Goal: Complete application form: Complete application form

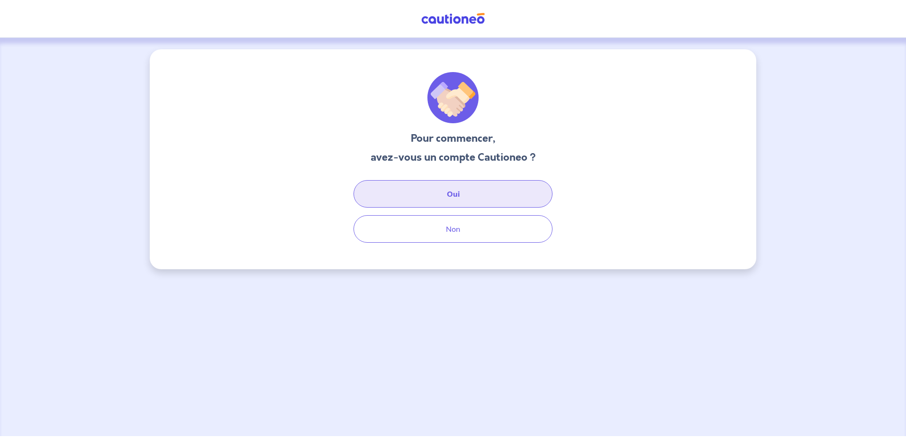
click at [437, 201] on button "Oui" at bounding box center [453, 193] width 199 height 27
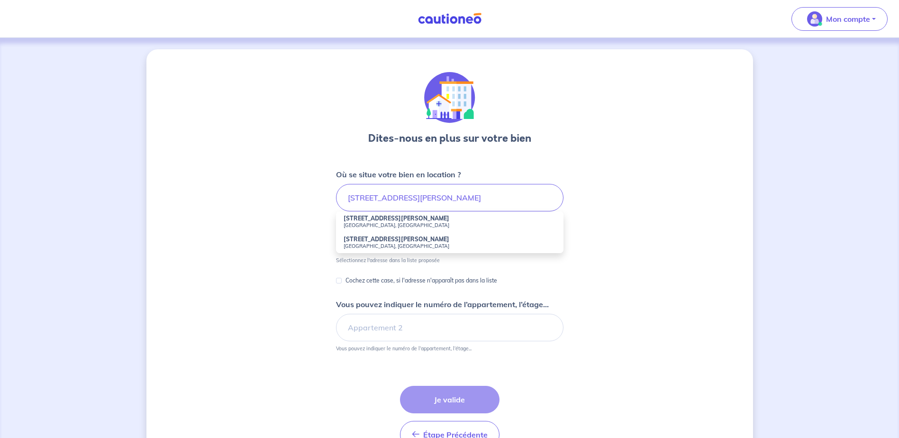
click at [355, 221] on strong "31 Rue Charles Poisot" at bounding box center [397, 218] width 106 height 7
type input "31 Rue Charles Poisot, Dijon, France"
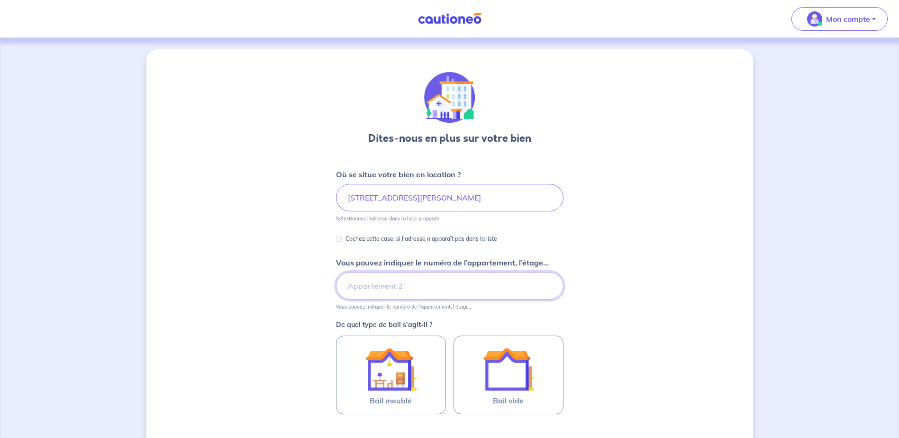
click at [442, 296] on input "Vous pouvez indiquer le numéro de l’appartement, l’étage..." at bounding box center [450, 285] width 228 height 27
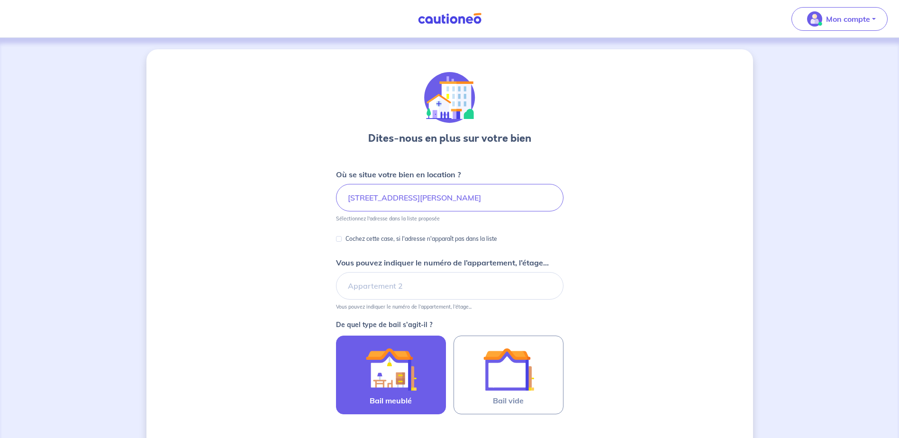
click at [383, 380] on img at bounding box center [390, 369] width 51 height 51
click at [0, 0] on input "Bail meublé" at bounding box center [0, 0] width 0 height 0
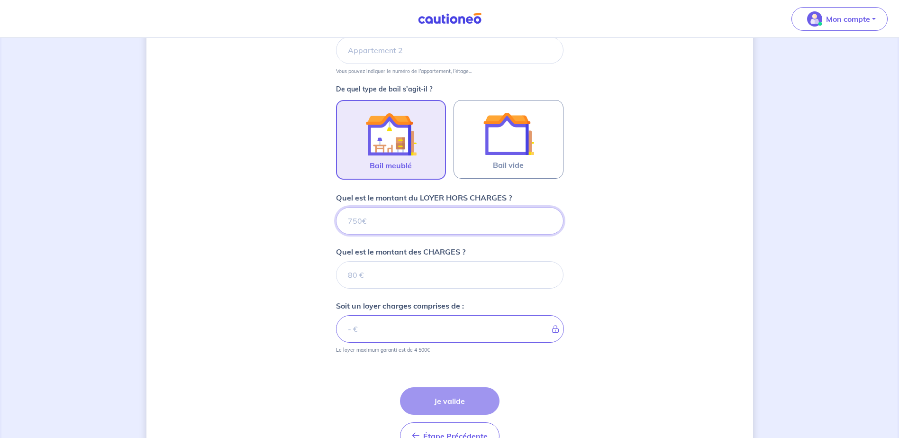
scroll to position [237, 0]
click at [373, 223] on input "Quel est le montant du LOYER HORS CHARGES ?" at bounding box center [450, 218] width 228 height 27
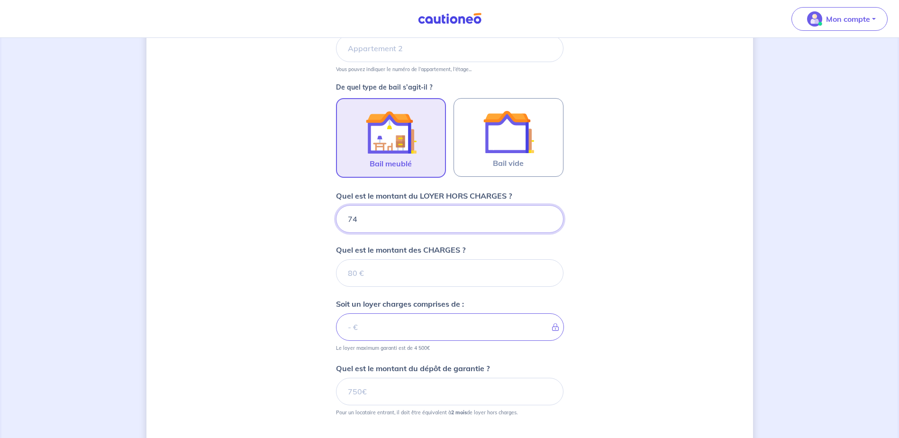
type input "740"
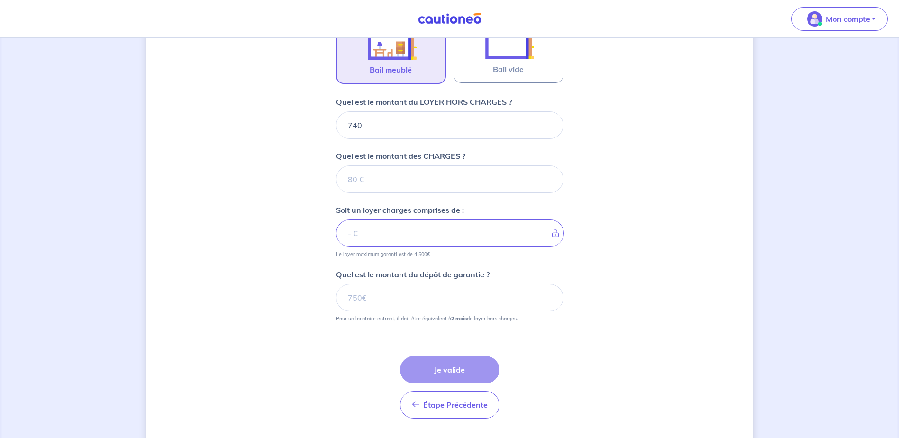
scroll to position [332, 0]
click at [379, 182] on input "Quel est le montant des CHARGES ?" at bounding box center [450, 177] width 228 height 27
type input "40"
type input "780"
type input "40"
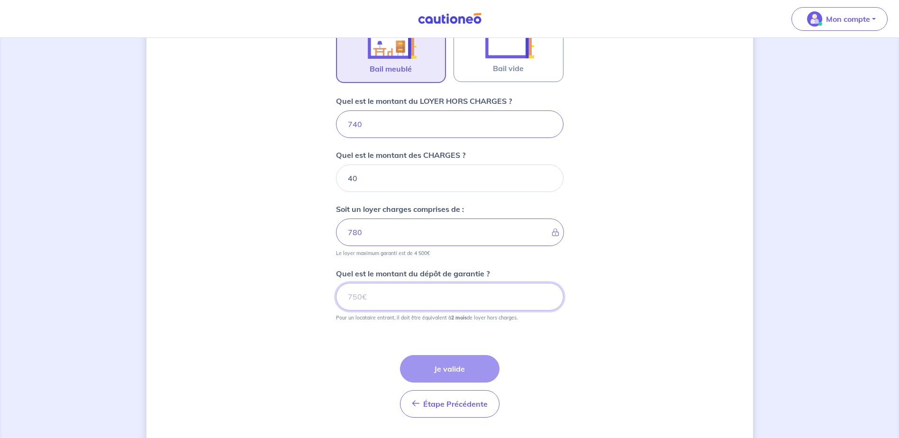
click at [385, 293] on input "Quel est le montant du dépôt de garantie ?" at bounding box center [450, 296] width 228 height 27
type input "1480"
click at [425, 374] on button "Je valide" at bounding box center [450, 368] width 100 height 27
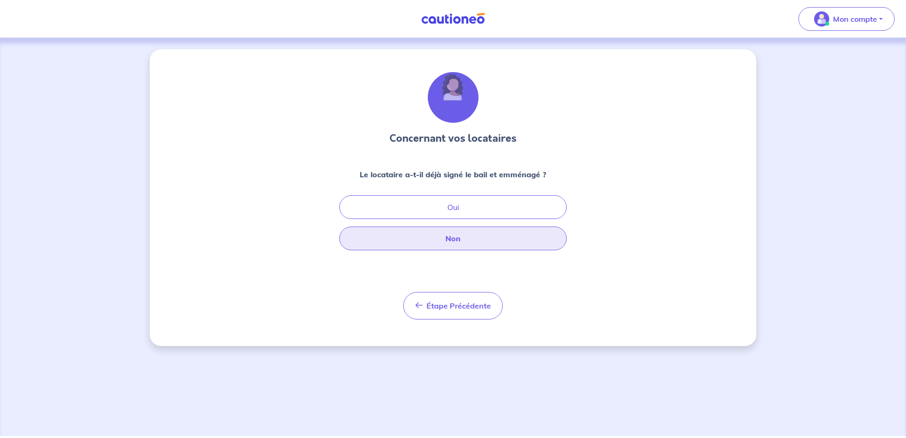
click at [483, 237] on button "Non" at bounding box center [453, 239] width 228 height 24
click at [460, 243] on button "Non" at bounding box center [453, 239] width 228 height 24
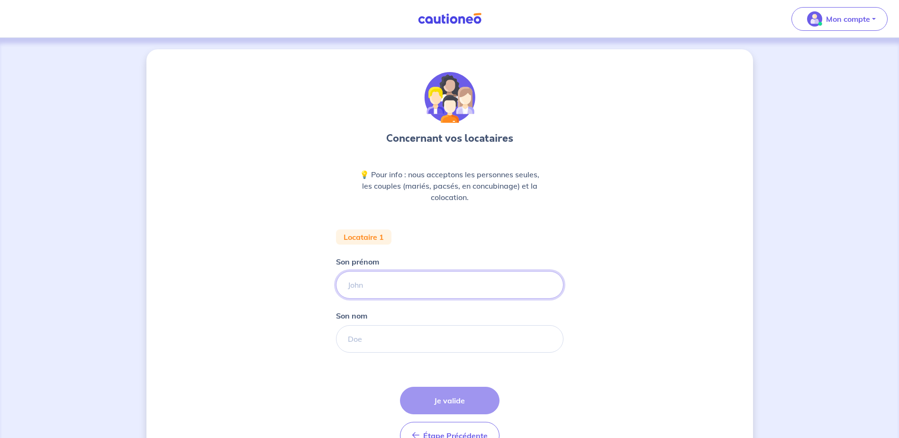
click at [444, 290] on input "Son prénom" at bounding box center [450, 284] width 228 height 27
click at [404, 287] on input "Son prénom" at bounding box center [450, 284] width 228 height 27
type input "Liudmila"
click at [407, 350] on input "Son nom" at bounding box center [450, 338] width 228 height 27
click at [412, 286] on input "Liudmila" at bounding box center [450, 284] width 228 height 27
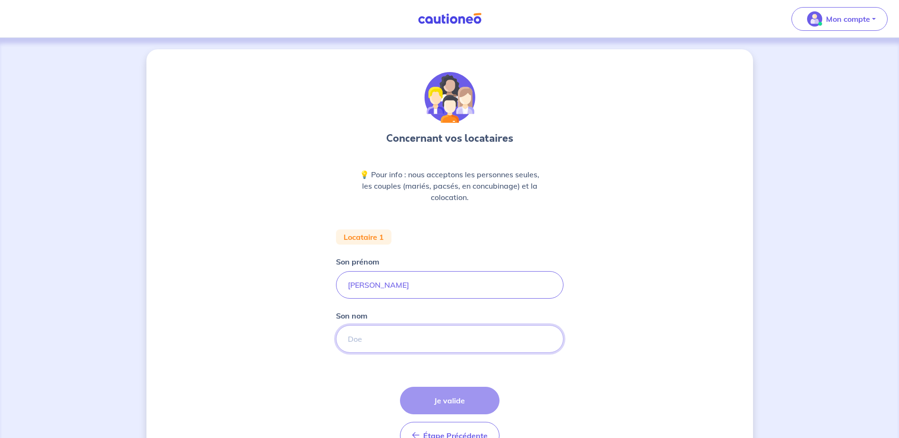
click at [372, 341] on input "Son nom" at bounding box center [450, 338] width 228 height 27
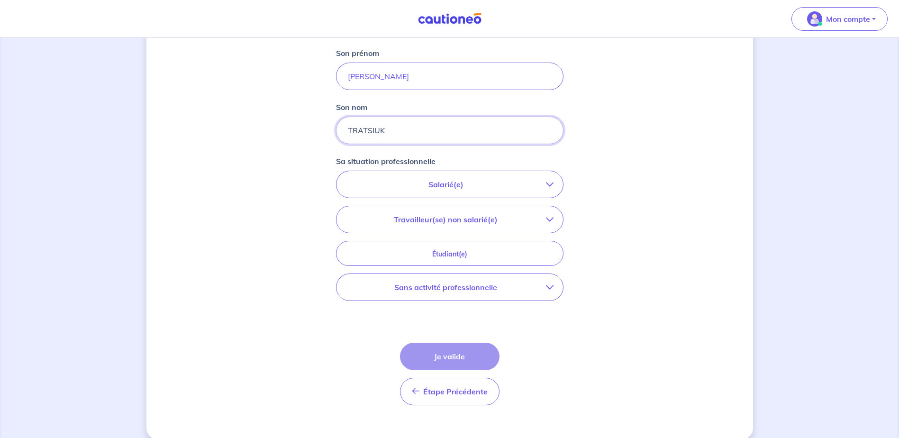
scroll to position [221, 0]
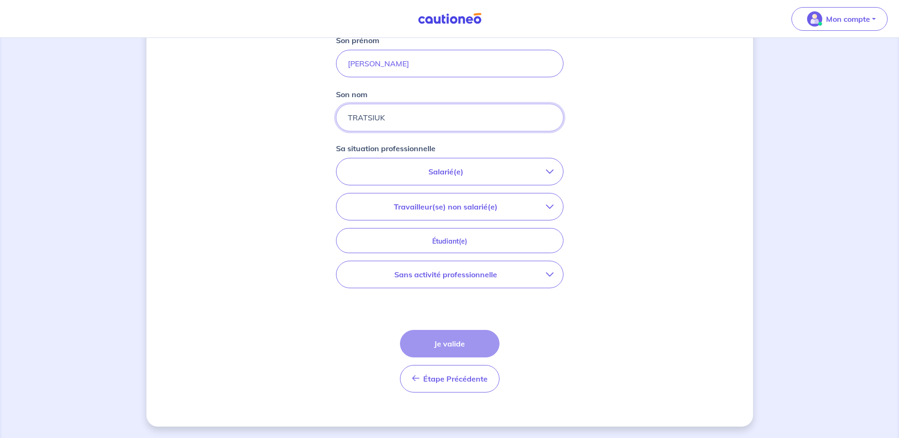
type input "TRATSIUK"
click at [455, 172] on p "Salarié(e)" at bounding box center [446, 171] width 200 height 11
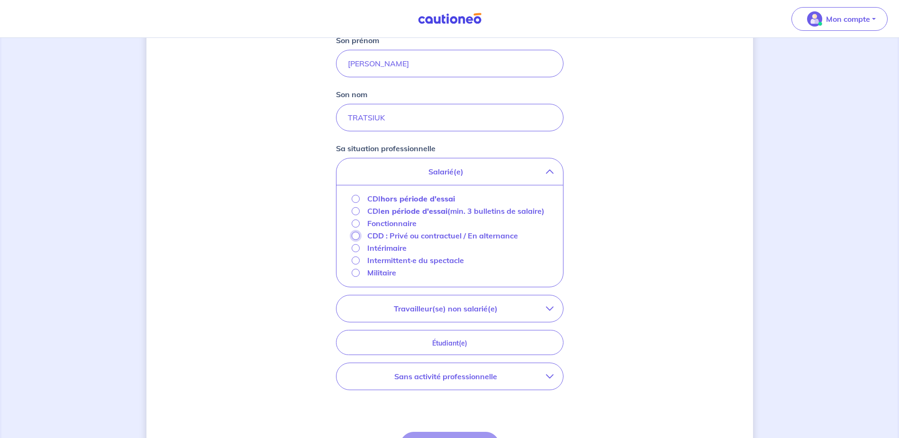
click at [355, 240] on input "CDD : Privé ou contractuel / En alternance" at bounding box center [356, 236] width 8 height 8
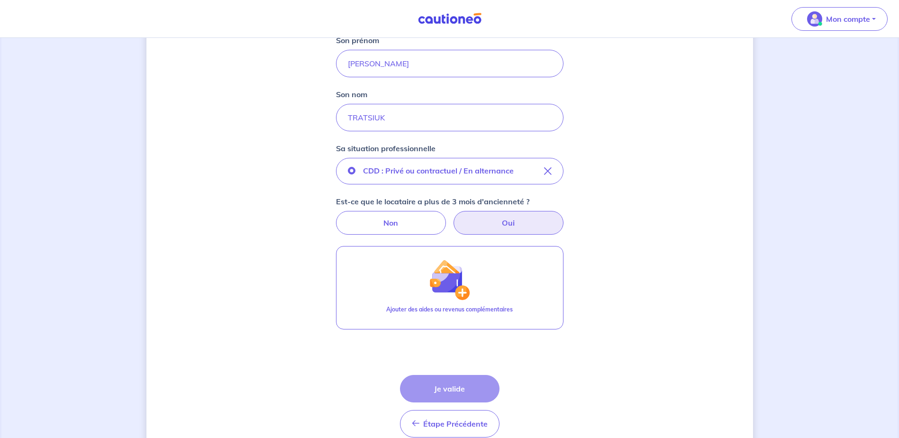
click at [487, 225] on label "Oui" at bounding box center [509, 223] width 110 height 24
click at [453, 217] on input "Oui" at bounding box center [450, 214] width 6 height 6
radio input "true"
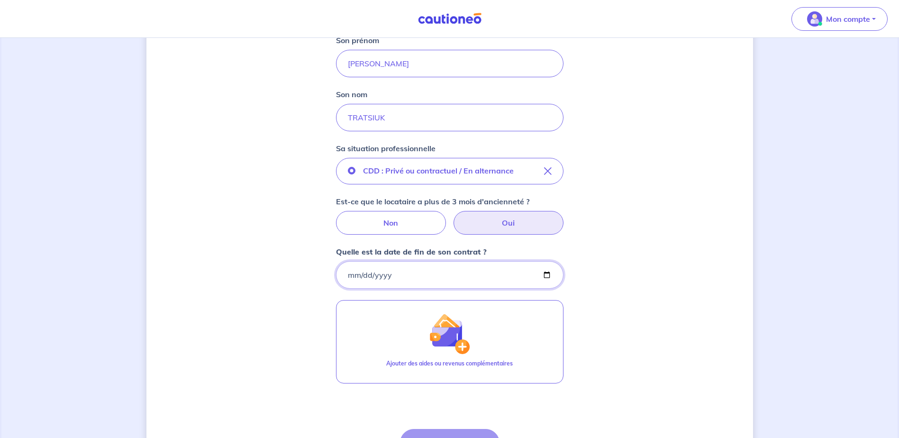
click at [420, 273] on input "Quelle est la date de fin de son contrat ?" at bounding box center [450, 274] width 228 height 27
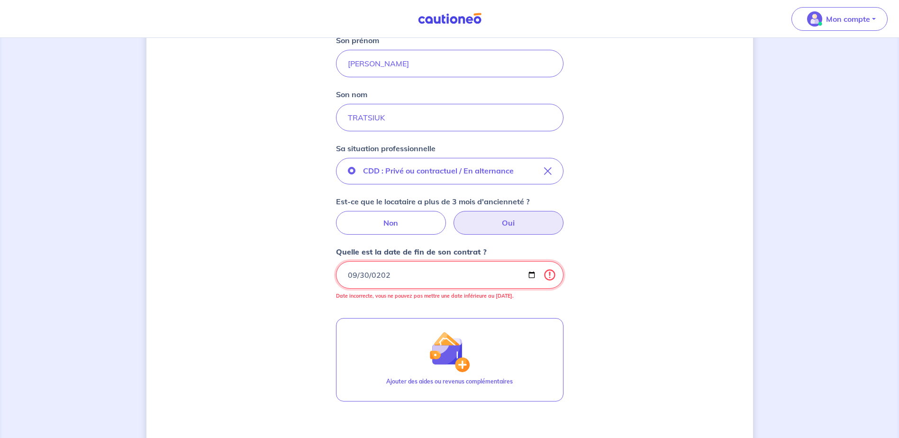
type input "2026-09-30"
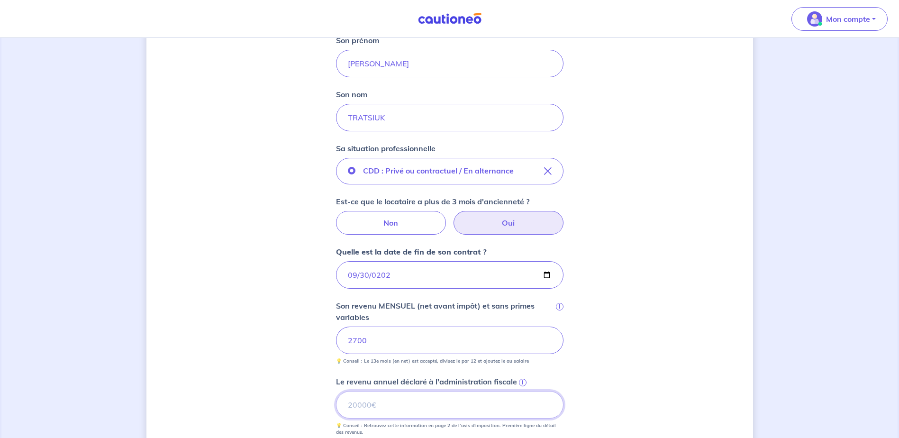
click at [435, 405] on input "Le revenu annuel déclaré à l'administration fiscale i" at bounding box center [450, 404] width 228 height 27
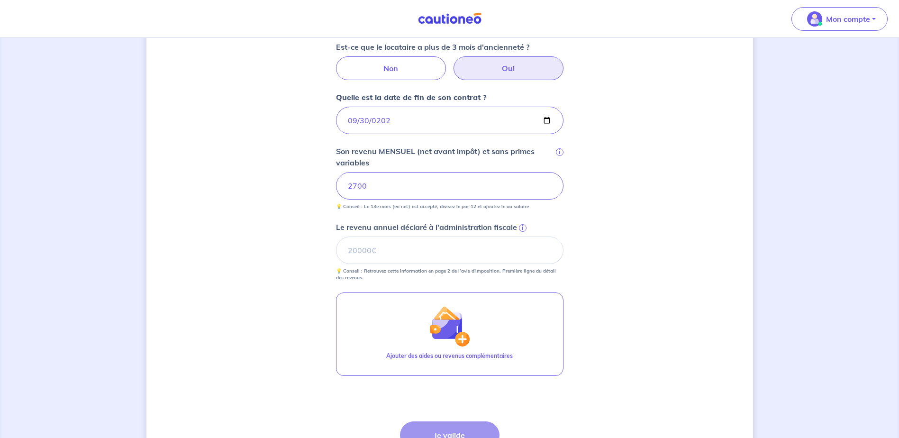
scroll to position [364, 0]
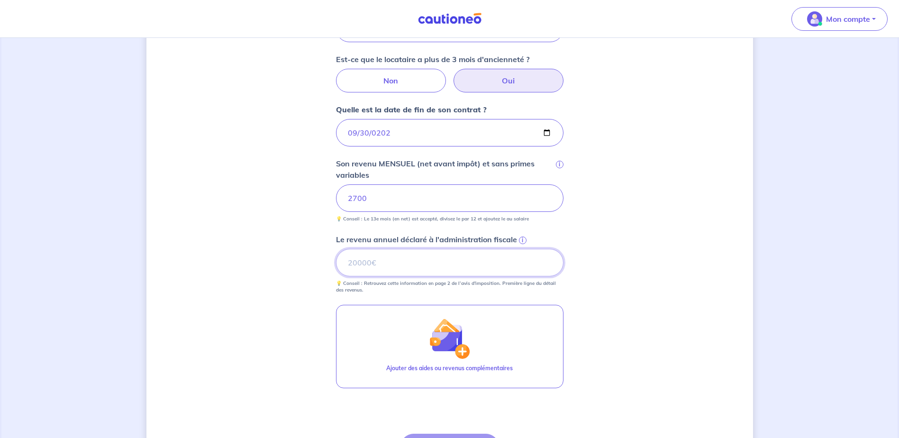
click at [374, 265] on input "Le revenu annuel déclaré à l'administration fiscale i" at bounding box center [450, 262] width 228 height 27
click at [394, 265] on input "Le revenu annuel déclaré à l'administration fiscale i" at bounding box center [450, 262] width 228 height 27
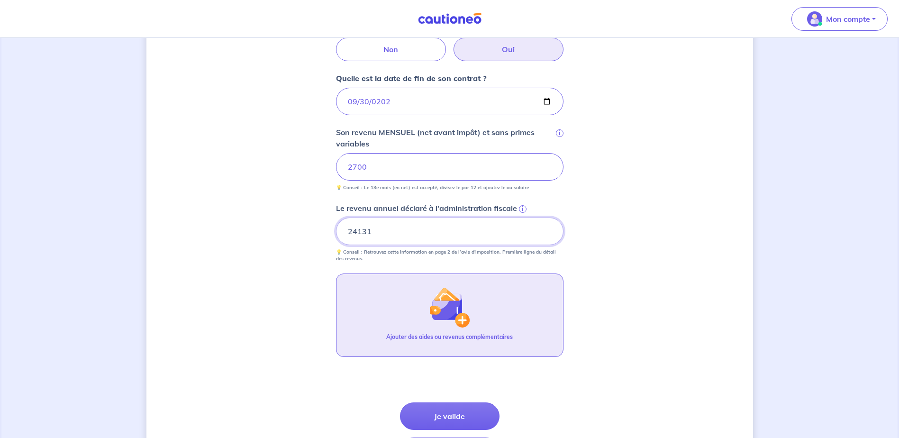
scroll to position [411, 0]
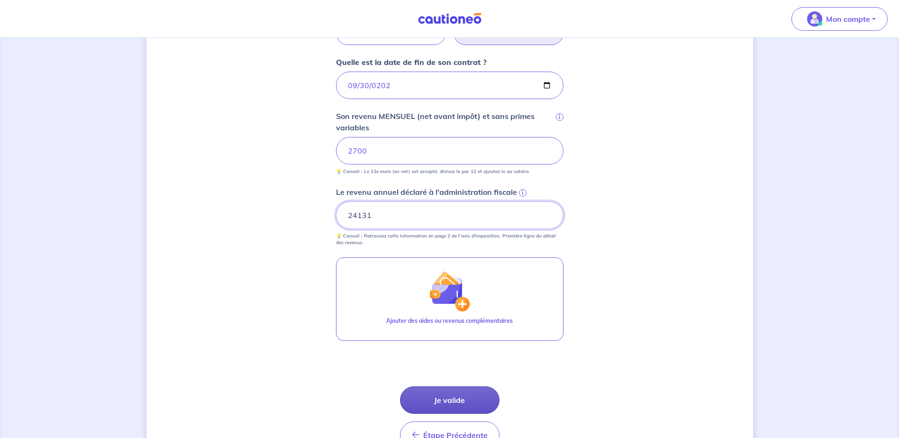
type input "24131"
click at [471, 393] on button "Je valide" at bounding box center [450, 399] width 100 height 27
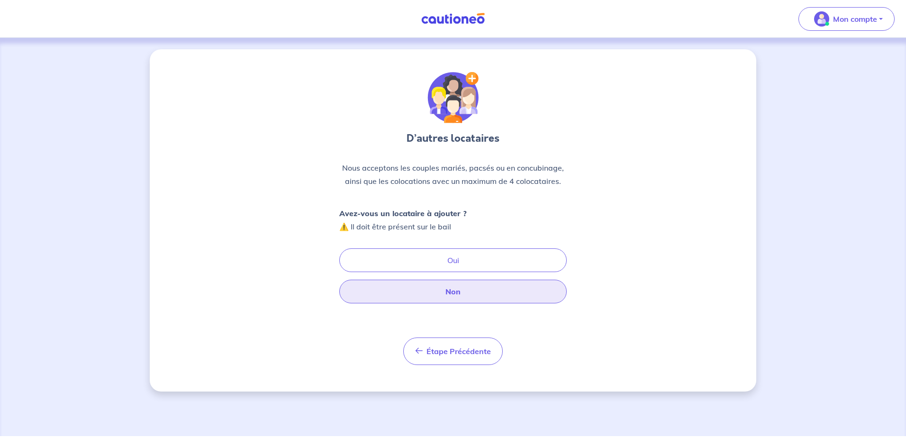
click at [479, 294] on button "Non" at bounding box center [453, 292] width 228 height 24
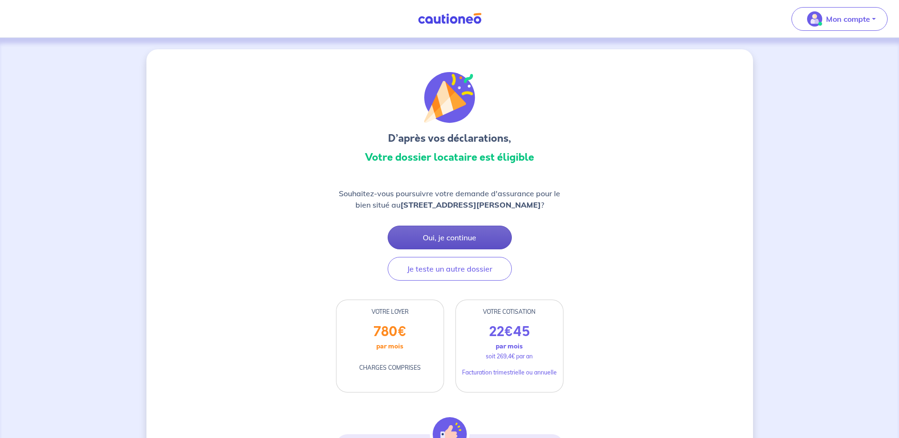
click at [474, 240] on button "Oui, je continue" at bounding box center [450, 238] width 124 height 24
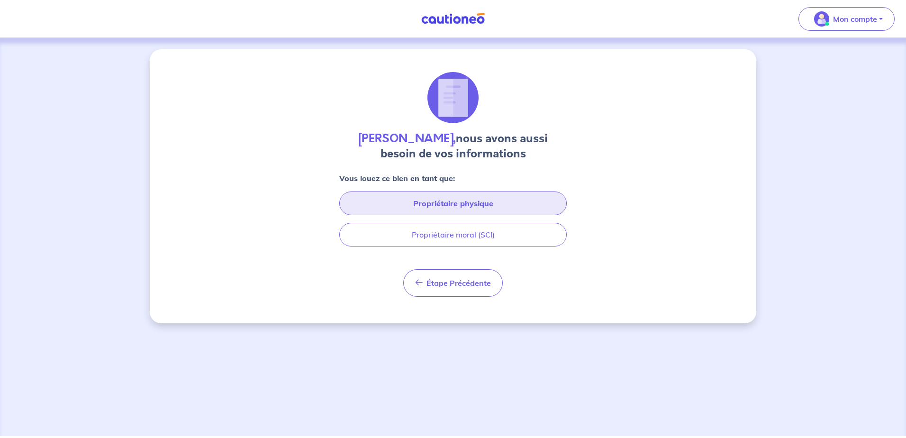
click at [450, 209] on button "Propriétaire physique" at bounding box center [453, 204] width 228 height 24
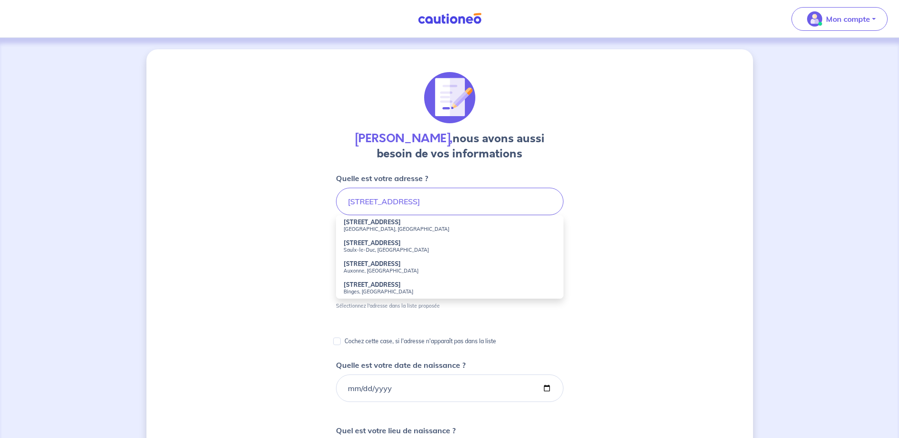
click at [389, 223] on strong "78 Rue des Moulins" at bounding box center [372, 222] width 57 height 7
type input "78 Rue des Moulins, Dijon, France"
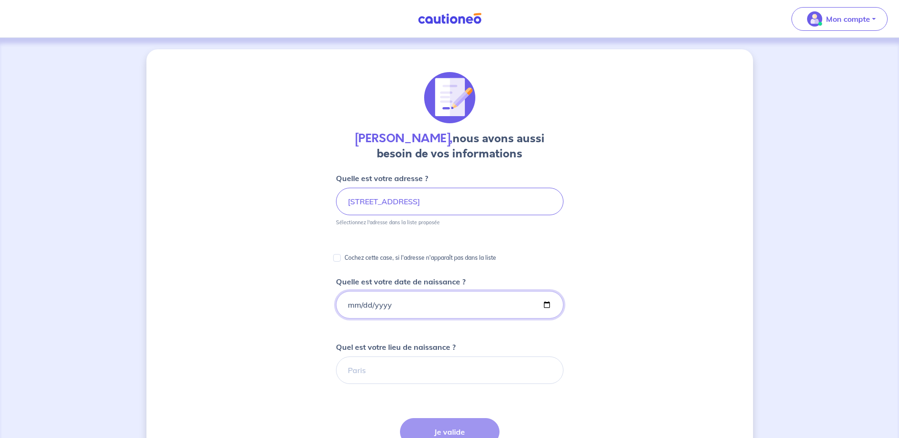
click at [363, 307] on input "Quelle est votre date de naissance ?" at bounding box center [450, 304] width 228 height 27
click at [384, 303] on input "Quelle est votre date de naissance ?" at bounding box center [450, 304] width 228 height 27
click at [389, 304] on input "Quelle est votre date de naissance ?" at bounding box center [450, 304] width 228 height 27
click at [370, 298] on input "Quelle est votre date de naissance ?" at bounding box center [450, 304] width 228 height 27
click at [351, 304] on input "Quelle est votre date de naissance ?" at bounding box center [450, 304] width 228 height 27
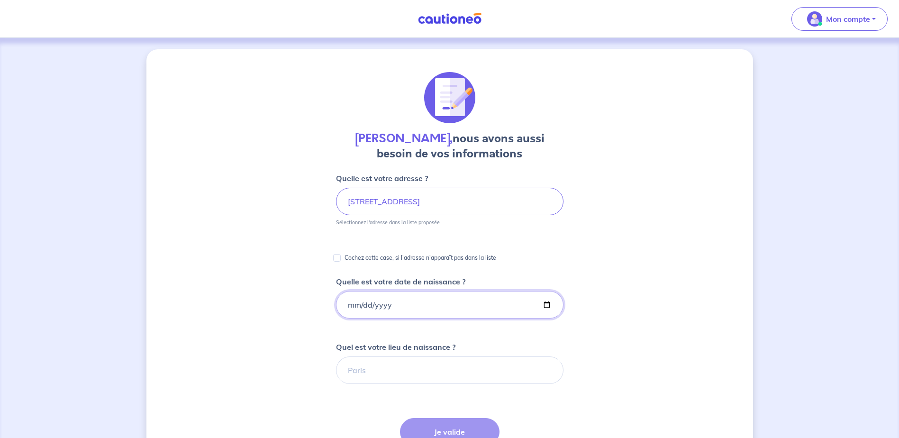
click at [350, 304] on input "Quelle est votre date de naissance ?" at bounding box center [450, 304] width 228 height 27
click at [381, 304] on input "Quelle est votre date de naissance ?" at bounding box center [450, 304] width 228 height 27
click at [352, 302] on input "Quelle est votre date de naissance ?" at bounding box center [450, 304] width 228 height 27
click at [352, 306] on input "Quelle est votre date de naissance ?" at bounding box center [450, 304] width 228 height 27
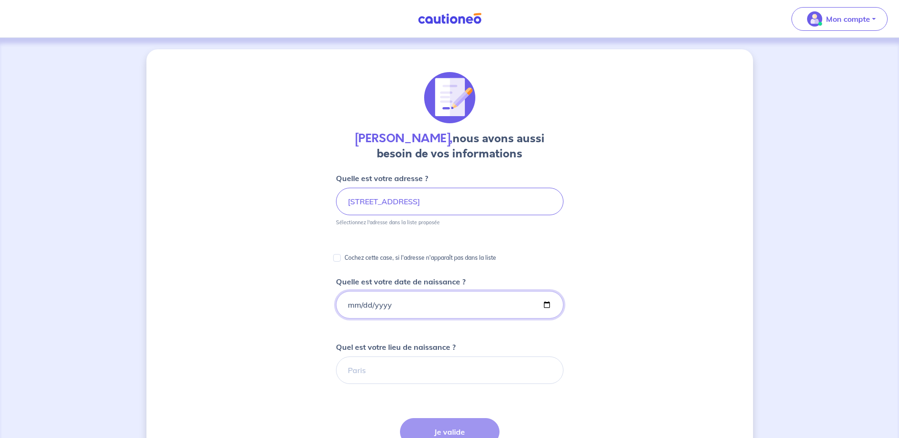
click at [351, 306] on input "Quelle est votre date de naissance ?" at bounding box center [450, 304] width 228 height 27
type input "1980-04-21"
click at [386, 367] on input "Quel est votre lieu de naissance ?" at bounding box center [450, 369] width 228 height 27
type input "m"
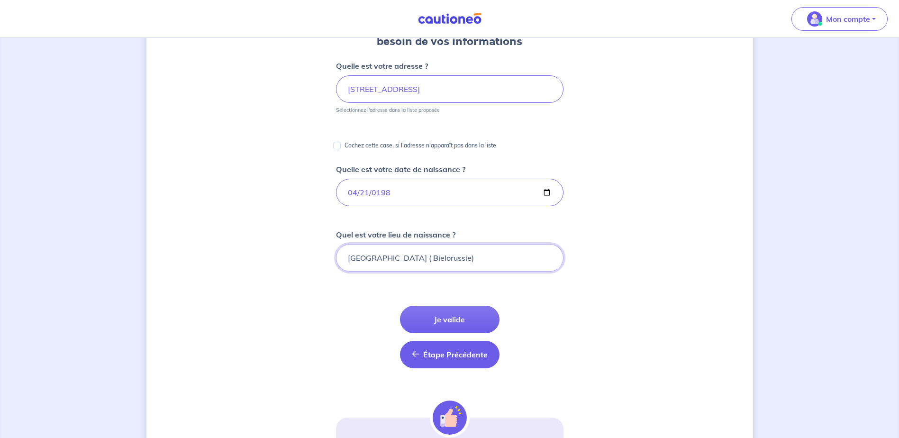
scroll to position [142, 0]
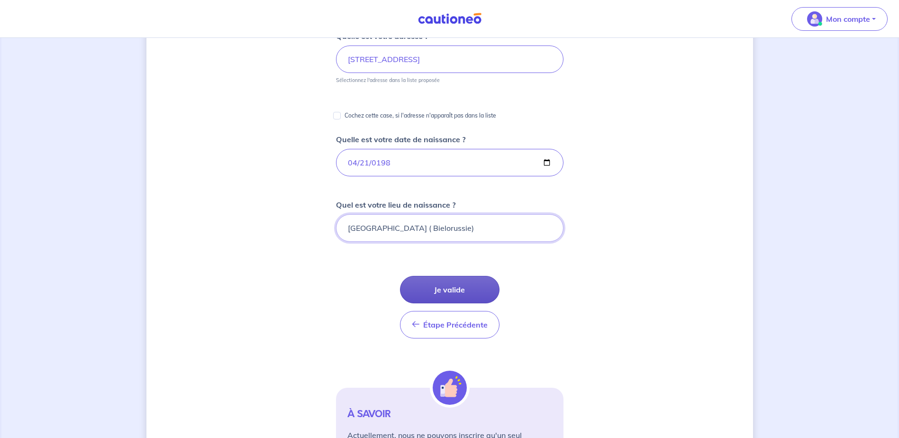
type input "Minsk ( Bielorussie)"
click at [441, 292] on button "Je valide" at bounding box center [450, 289] width 100 height 27
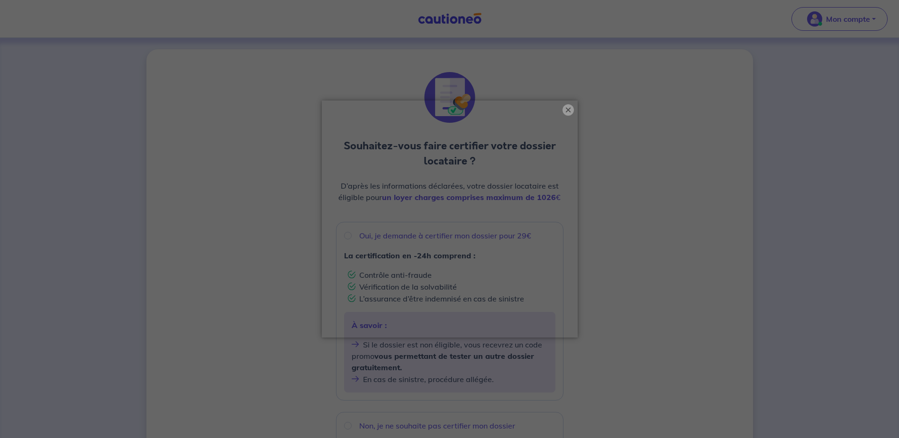
click at [566, 106] on button "×" at bounding box center [568, 109] width 11 height 11
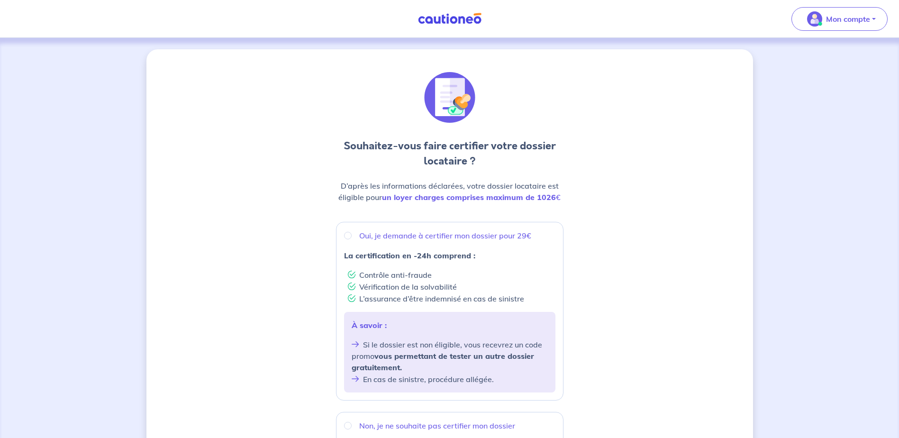
click at [348, 239] on div "Oui, je demande à certifier mon dossier pour 29€" at bounding box center [449, 235] width 211 height 11
radio input "true"
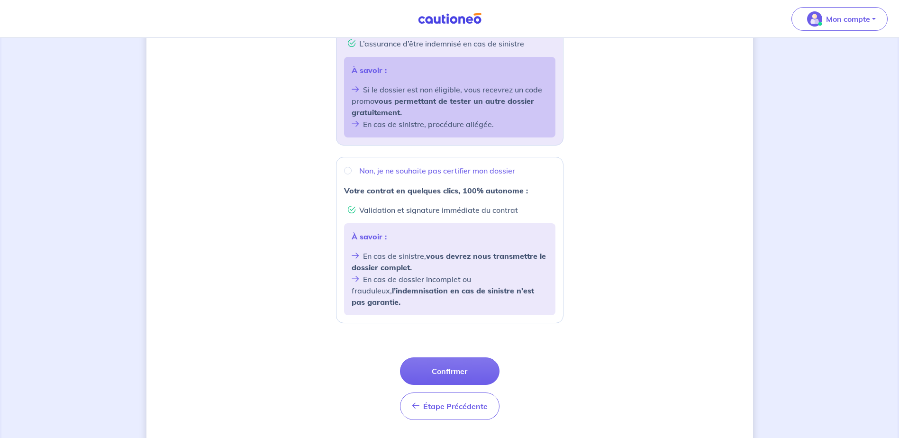
scroll to position [271, 0]
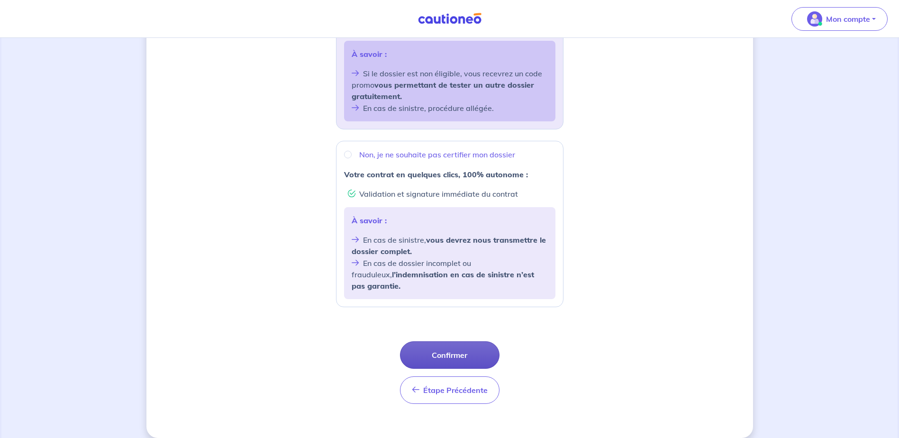
click at [453, 342] on button "Confirmer" at bounding box center [450, 354] width 100 height 27
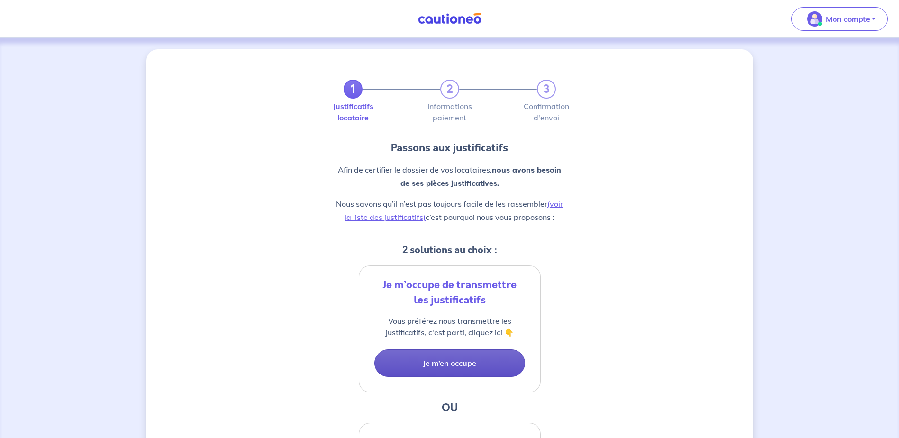
click at [430, 367] on button "Je m’en occupe" at bounding box center [449, 362] width 151 height 27
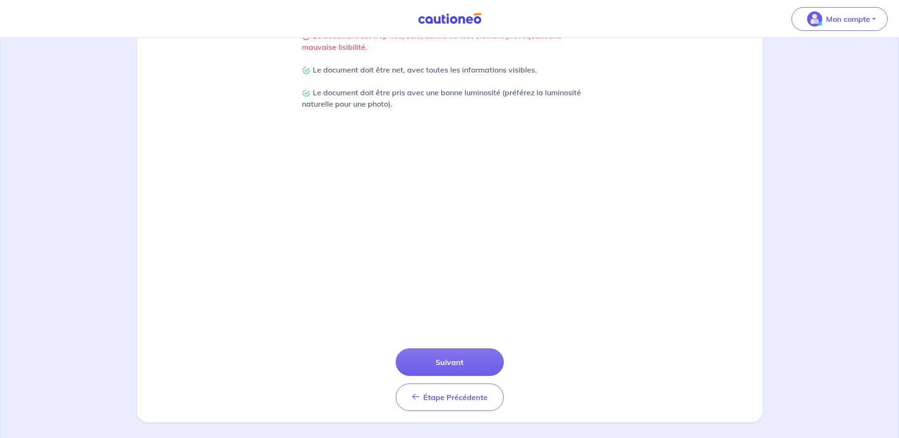
scroll to position [241, 0]
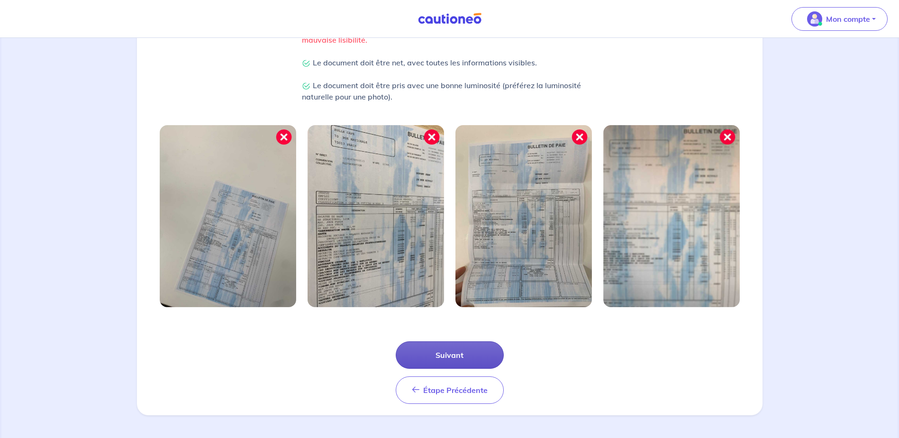
click at [454, 354] on button "Suivant" at bounding box center [450, 354] width 108 height 27
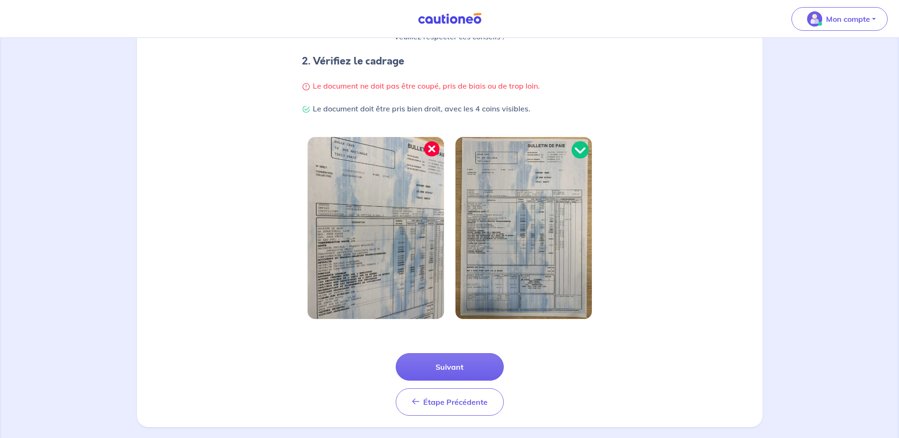
scroll to position [190, 0]
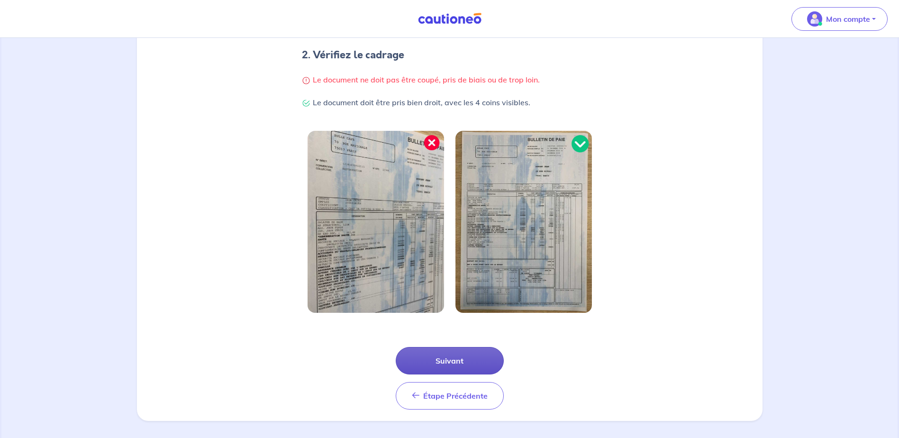
click at [452, 359] on button "Suivant" at bounding box center [450, 360] width 108 height 27
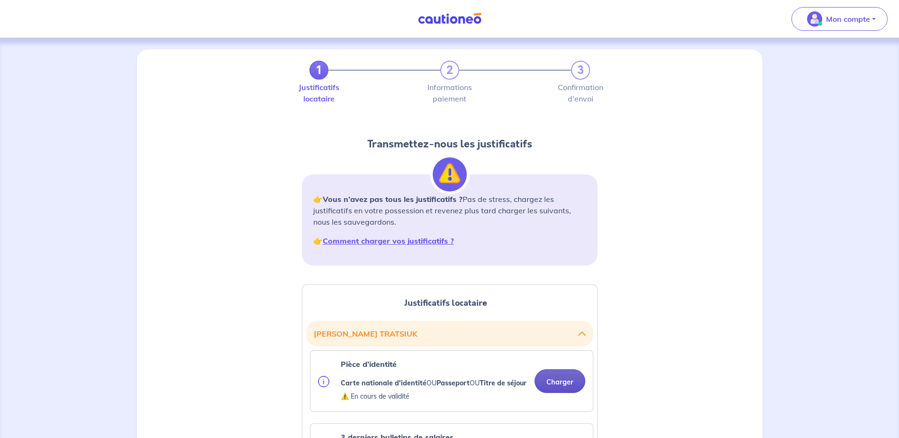
click at [566, 389] on button "Charger" at bounding box center [560, 381] width 51 height 24
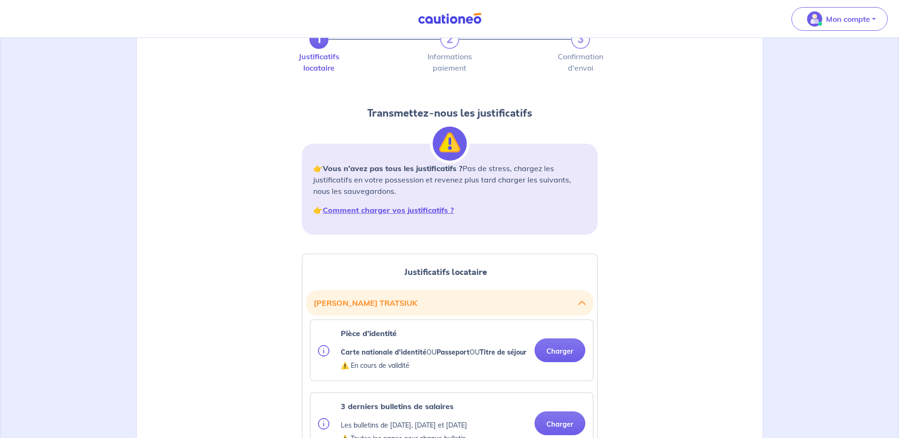
scroll to position [47, 0]
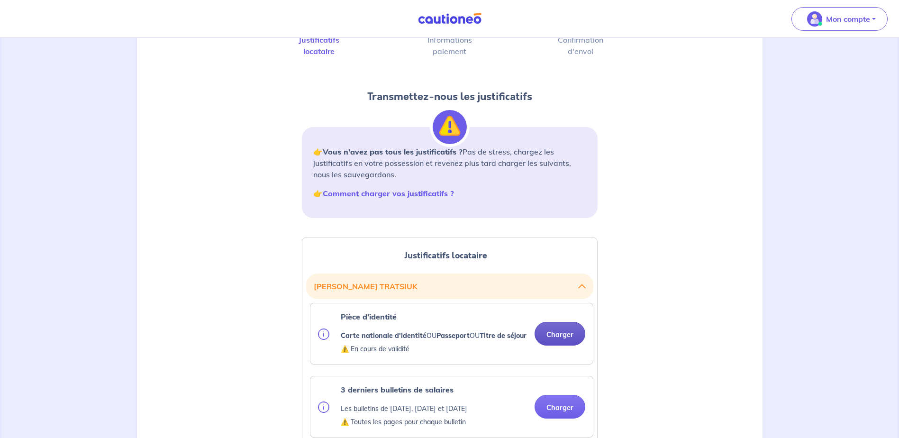
click at [564, 340] on button "Charger" at bounding box center [560, 334] width 51 height 24
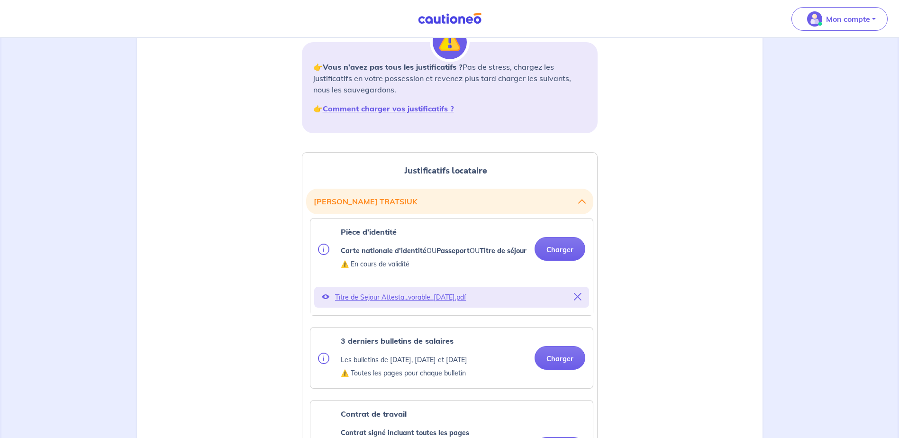
scroll to position [142, 0]
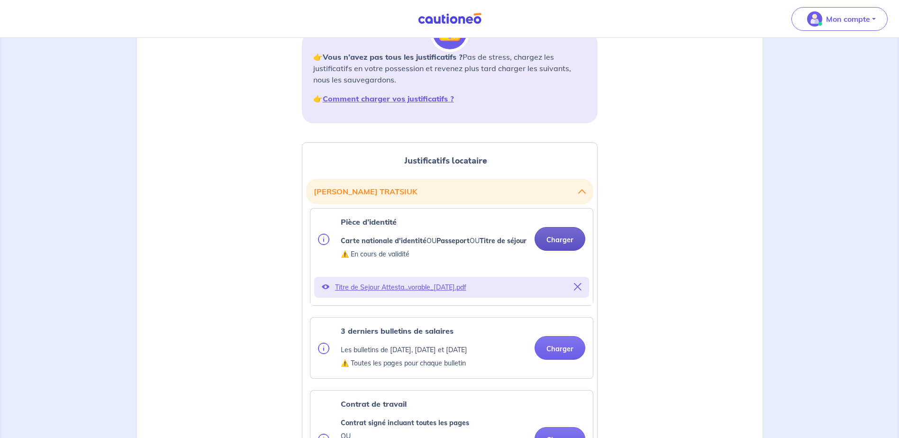
click at [562, 246] on button "Charger" at bounding box center [560, 239] width 51 height 24
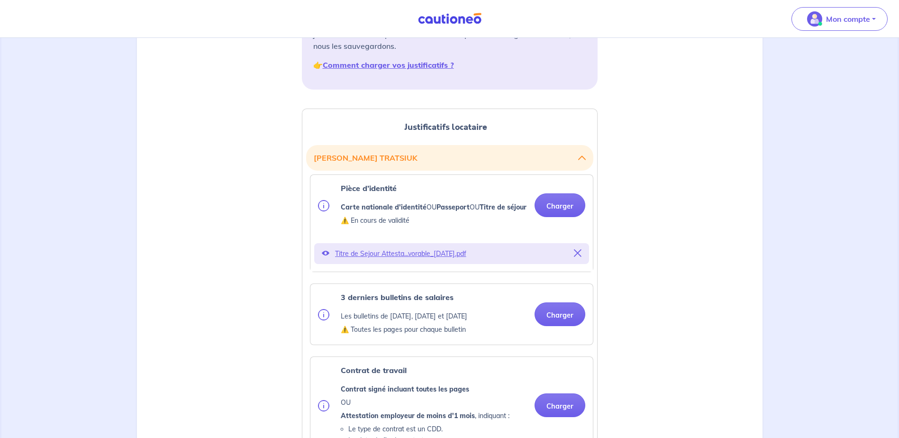
scroll to position [190, 0]
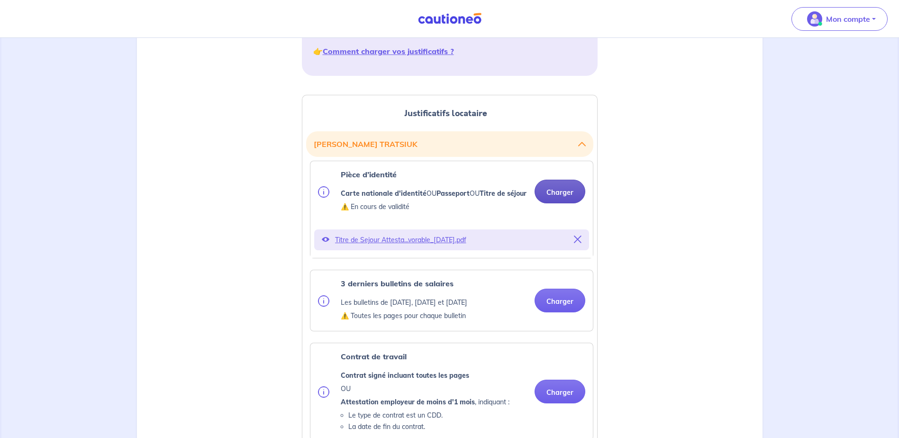
click at [552, 200] on button "Charger" at bounding box center [560, 192] width 51 height 24
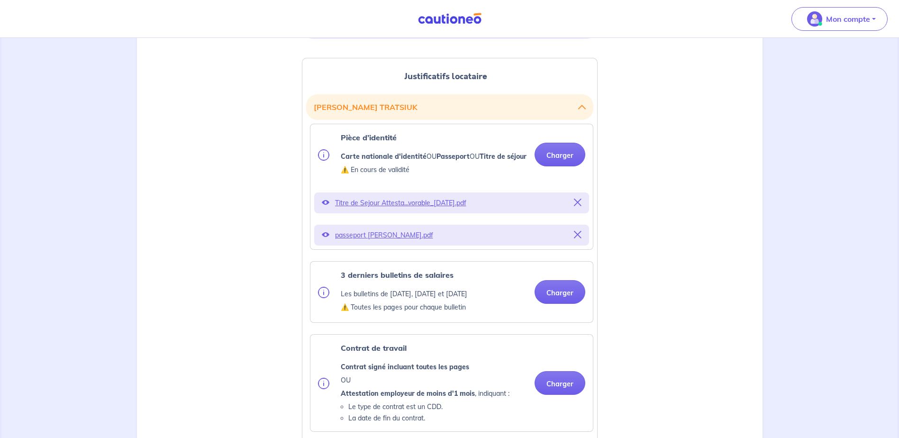
scroll to position [284, 0]
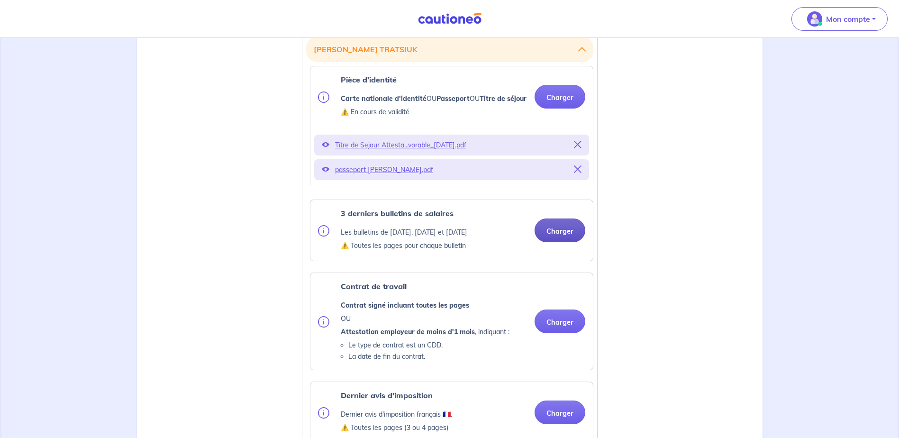
click at [560, 242] on button "Charger" at bounding box center [560, 231] width 51 height 24
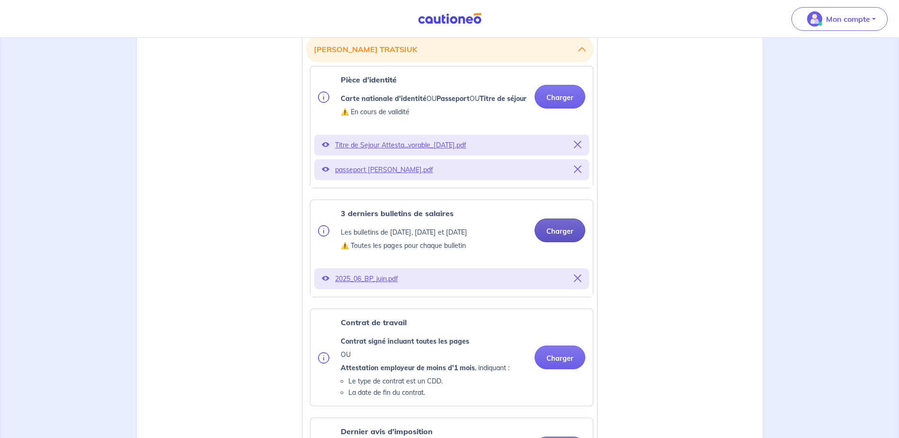
click at [562, 241] on button "Charger" at bounding box center [560, 231] width 51 height 24
click at [561, 241] on button "Charger" at bounding box center [560, 231] width 51 height 24
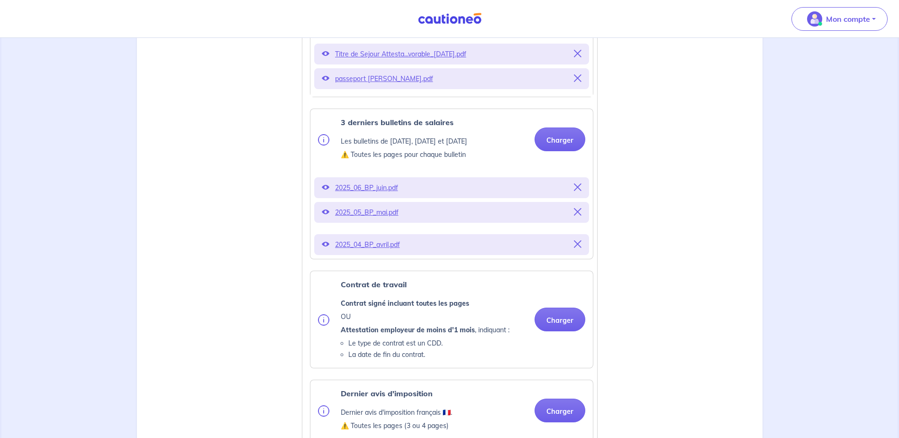
scroll to position [379, 0]
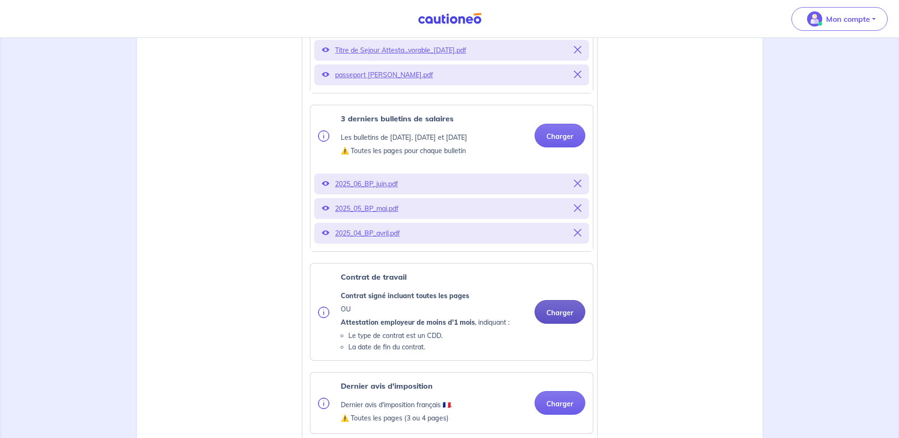
click at [555, 321] on button "Charger" at bounding box center [560, 312] width 51 height 24
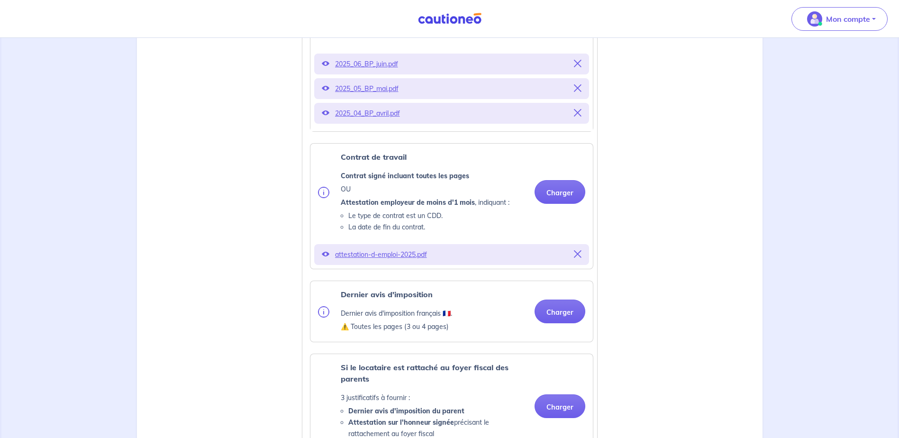
scroll to position [521, 0]
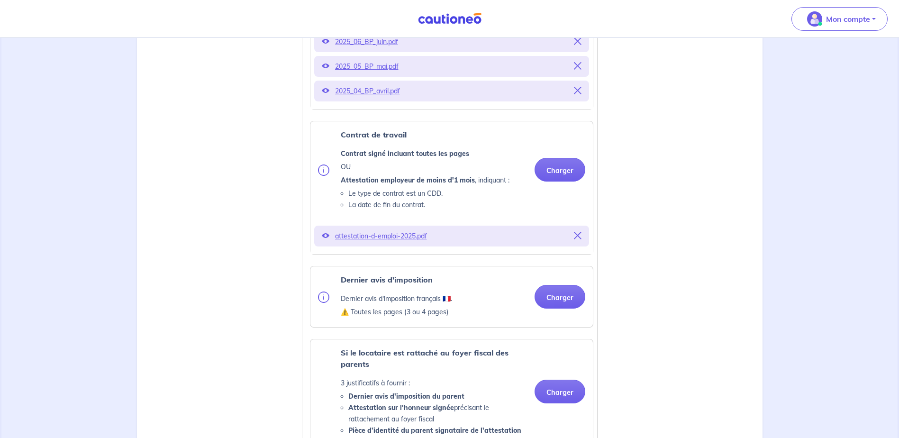
click at [566, 276] on ul "Pièce d’identité Carte nationale d'identité OU Passeport OU Titre de séjour ⚠️ …" at bounding box center [449, 236] width 287 height 814
click at [559, 309] on button "Charger" at bounding box center [560, 297] width 51 height 24
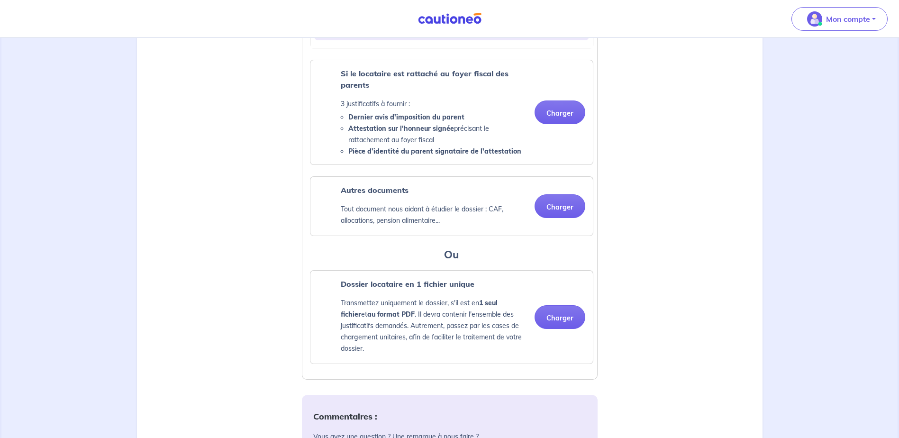
scroll to position [853, 0]
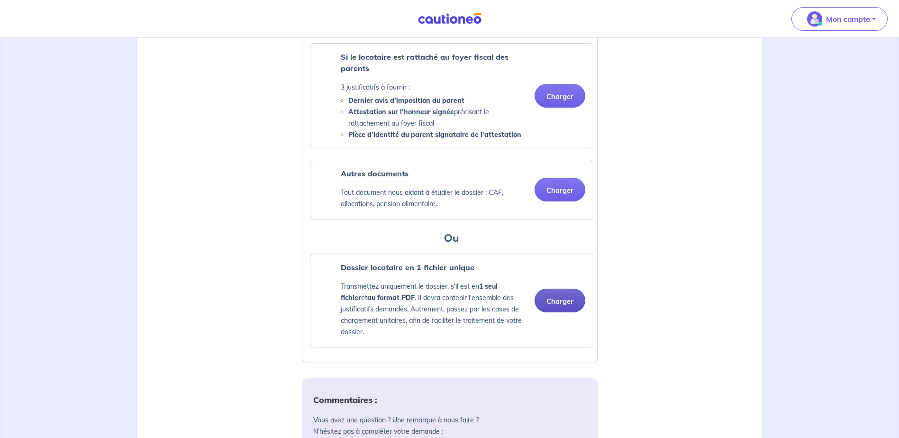
click at [546, 312] on button "Charger" at bounding box center [560, 301] width 51 height 24
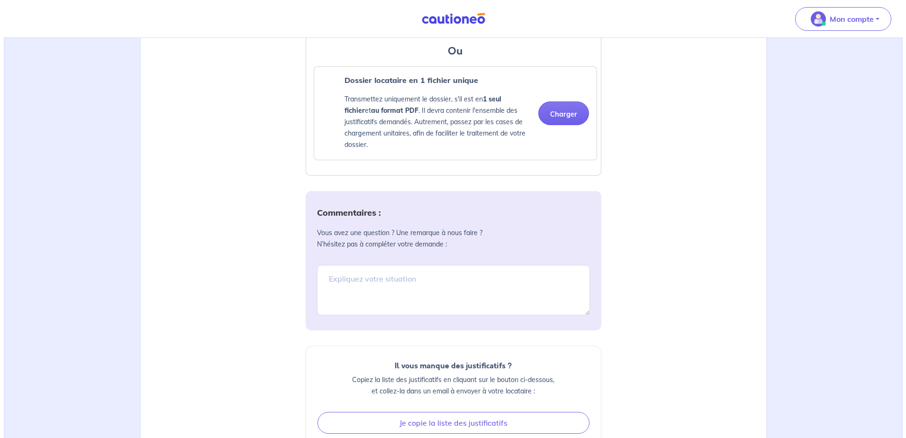
scroll to position [1171, 0]
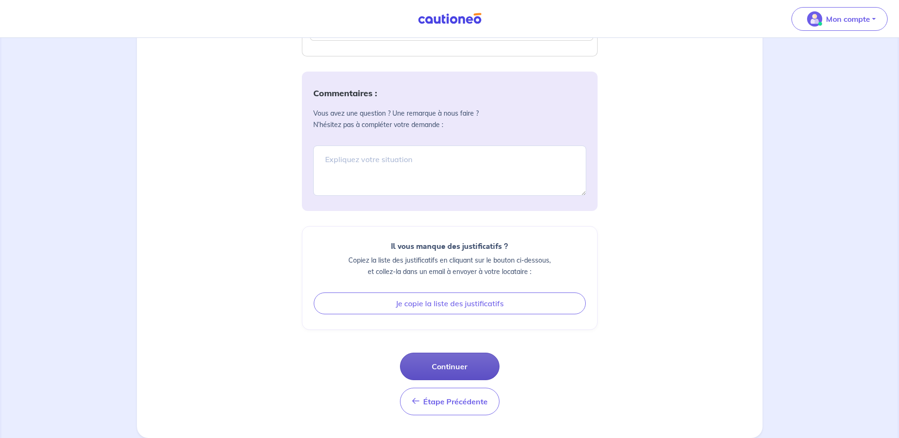
click at [481, 361] on button "Continuer" at bounding box center [450, 366] width 100 height 27
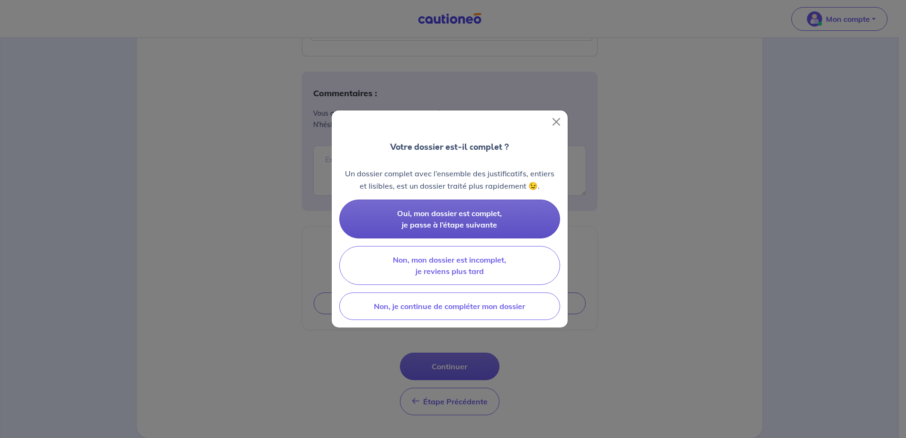
click at [480, 219] on button "Oui, mon dossier est complet, je passe à l’étape suivante" at bounding box center [449, 219] width 221 height 39
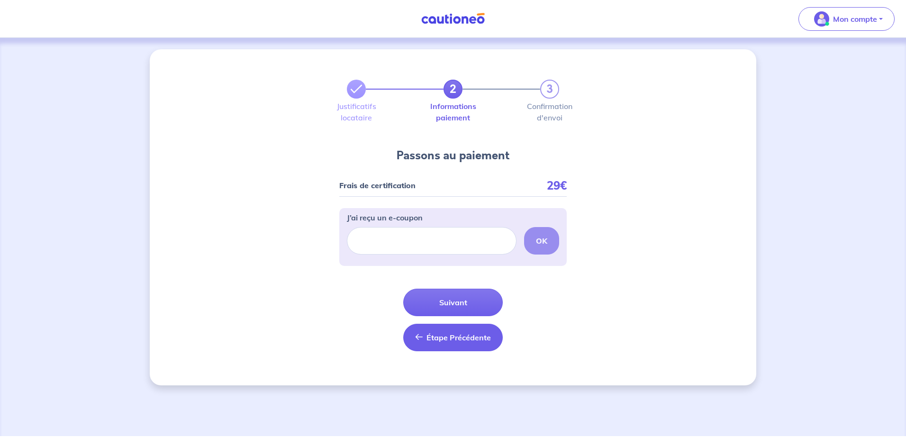
click at [446, 337] on span "Étape Précédente" at bounding box center [459, 337] width 64 height 9
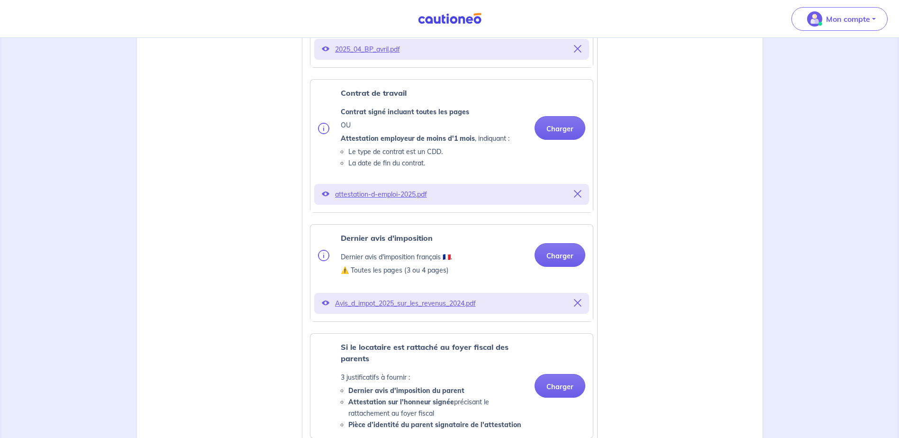
scroll to position [569, 0]
